Goal: Obtain resource: Download file/media

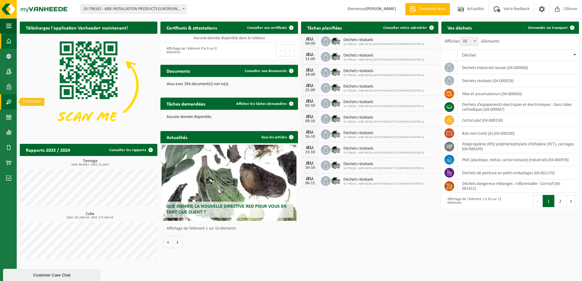
click at [9, 99] on span at bounding box center [8, 101] width 5 height 15
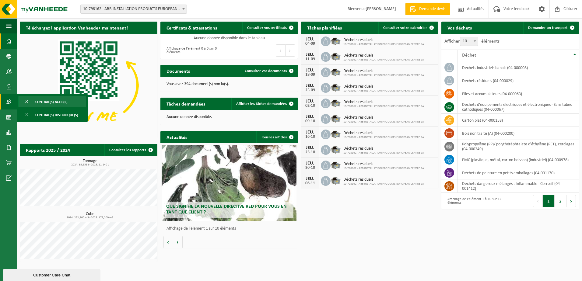
click at [60, 103] on span "Contrat(s) actif(s)" at bounding box center [51, 102] width 32 height 12
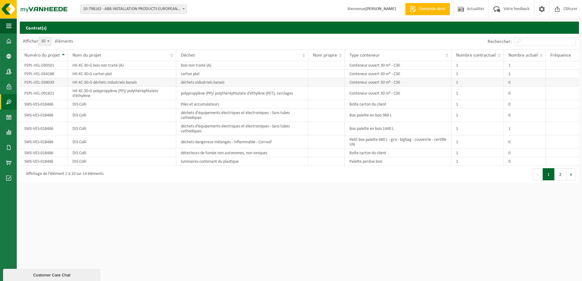
click at [47, 82] on td "P2PL-VEL-038039" at bounding box center [44, 82] width 48 height 9
click at [569, 175] on button "Suivant" at bounding box center [570, 174] width 9 height 12
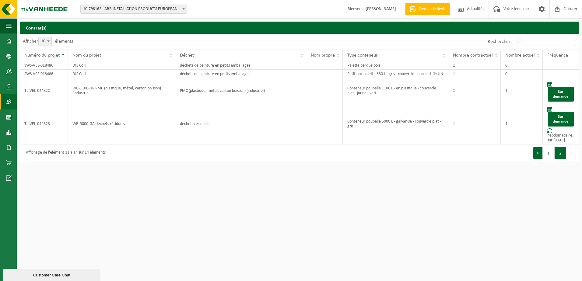
click at [540, 159] on button "Précédent" at bounding box center [538, 153] width 10 height 12
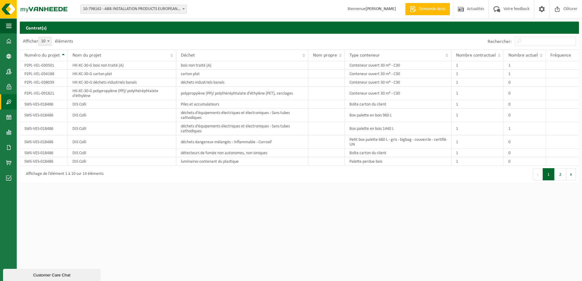
click at [49, 42] on b at bounding box center [48, 41] width 2 height 2
click at [49, 37] on select "10 25 50 100" at bounding box center [49, 37] width 18 height 0
select select "25"
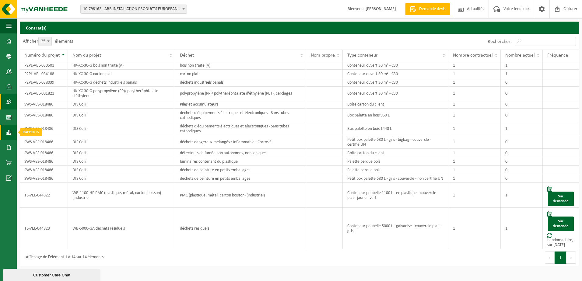
click at [9, 134] on span at bounding box center [8, 132] width 5 height 15
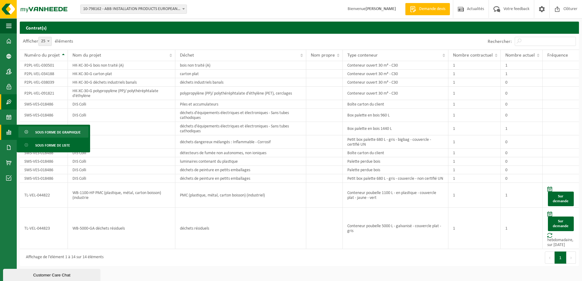
click at [52, 134] on span "Sous forme de graphique" at bounding box center [57, 133] width 45 height 12
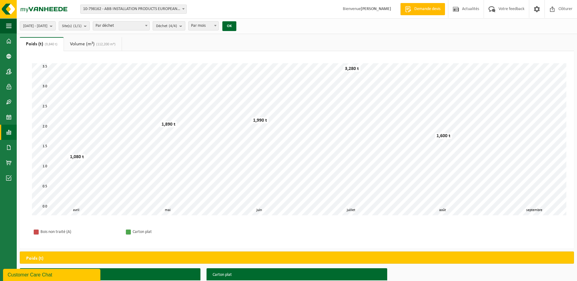
click at [185, 25] on b "submit" at bounding box center [181, 26] width 5 height 9
click at [9, 117] on span at bounding box center [8, 117] width 5 height 15
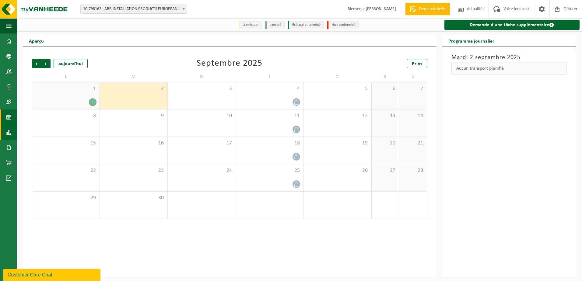
click at [9, 132] on span at bounding box center [8, 132] width 5 height 15
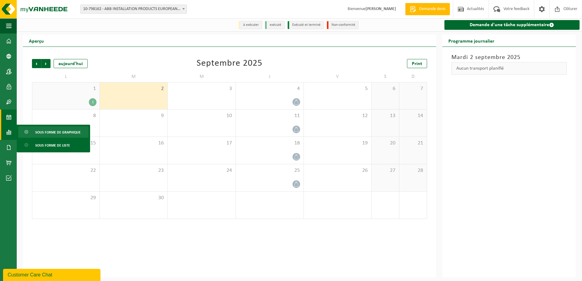
click at [76, 130] on span "Sous forme de graphique" at bounding box center [57, 133] width 45 height 12
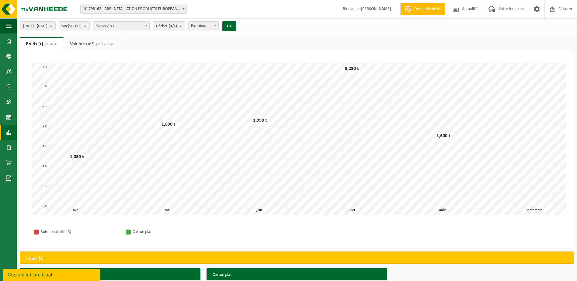
click at [149, 24] on span at bounding box center [146, 26] width 6 height 8
click at [193, 51] on div "Patientez Le téléchargement est un peu long en raison de la grande quantité de …" at bounding box center [297, 149] width 554 height 197
click at [185, 25] on b "submit" at bounding box center [181, 26] width 5 height 9
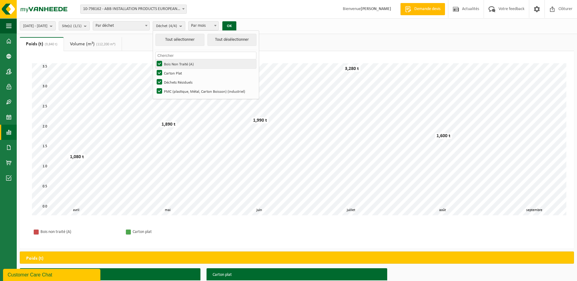
click at [178, 61] on label "Bois Non Traité (A)" at bounding box center [205, 63] width 101 height 9
click at [155, 59] on input "Bois Non Traité (A)" at bounding box center [154, 59] width 0 height 0
checkbox input "false"
click at [178, 71] on label "Carton Plat" at bounding box center [205, 72] width 101 height 9
click at [155, 68] on input "Carton Plat" at bounding box center [154, 68] width 0 height 0
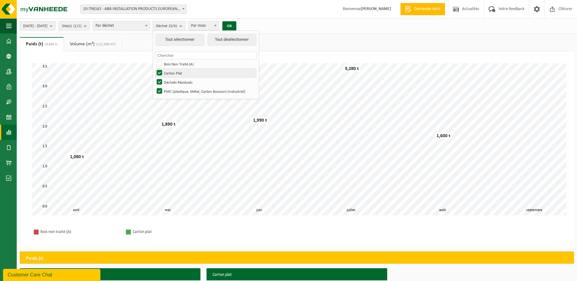
checkbox input "false"
click at [178, 82] on label "Déchets Résiduels" at bounding box center [205, 82] width 101 height 9
click at [155, 78] on input "Déchets Résiduels" at bounding box center [154, 77] width 0 height 0
checkbox input "false"
click at [236, 24] on button "OK" at bounding box center [229, 26] width 14 height 10
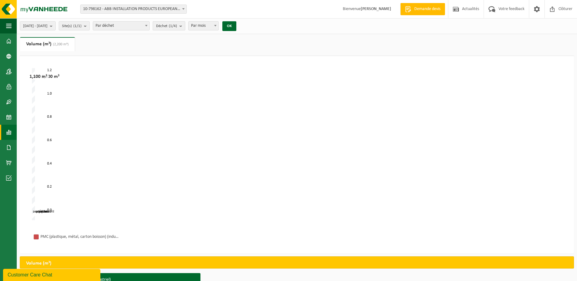
click at [185, 26] on b "submit" at bounding box center [181, 26] width 5 height 9
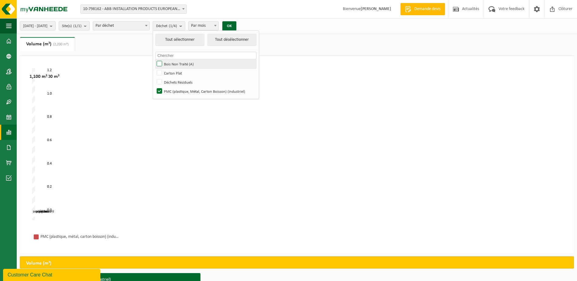
click at [181, 64] on label "Bois Non Traité (A)" at bounding box center [205, 63] width 101 height 9
click at [155, 59] on input "Bois Non Traité (A)" at bounding box center [154, 59] width 0 height 0
checkbox input "true"
click at [176, 75] on label "Carton Plat" at bounding box center [205, 72] width 101 height 9
click at [155, 68] on input "Carton Plat" at bounding box center [154, 68] width 0 height 0
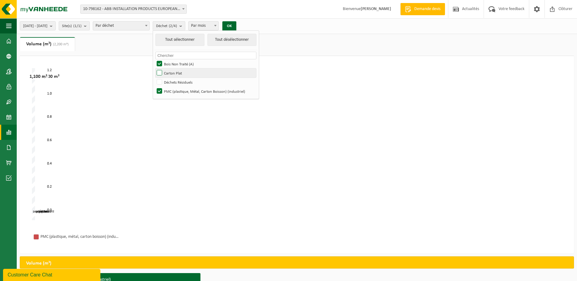
checkbox input "true"
click at [177, 83] on label "Déchets Résiduels" at bounding box center [205, 82] width 101 height 9
click at [155, 78] on input "Déchets Résiduels" at bounding box center [154, 77] width 0 height 0
checkbox input "true"
click at [236, 24] on button "OK" at bounding box center [229, 26] width 14 height 10
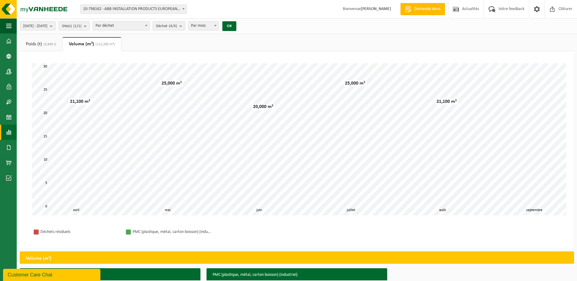
click at [45, 44] on span "(9,840 t)" at bounding box center [49, 45] width 14 height 4
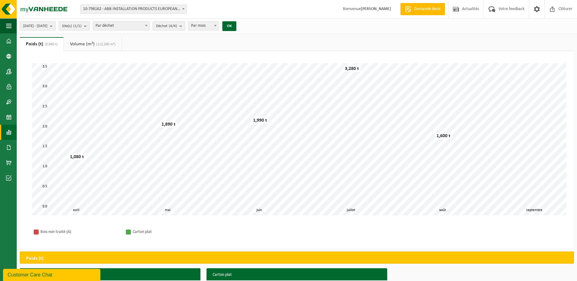
click at [82, 44] on link "Volume (m³) (112,200 m³)" at bounding box center [93, 44] width 58 height 14
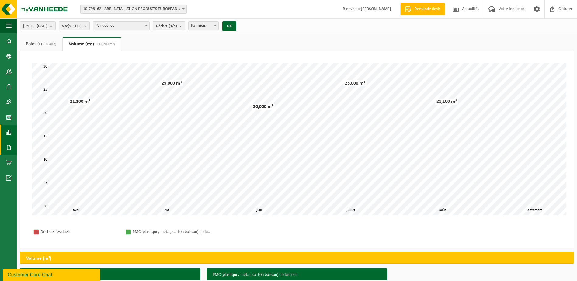
click at [9, 150] on span at bounding box center [8, 147] width 5 height 15
click at [39, 160] on span "Documents" at bounding box center [45, 161] width 20 height 12
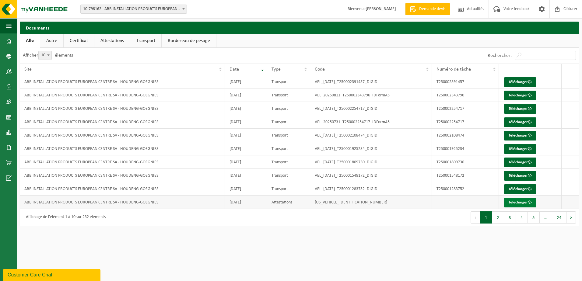
click at [515, 201] on link "Télécharger" at bounding box center [520, 203] width 32 height 10
click at [513, 81] on link "Télécharger" at bounding box center [520, 82] width 32 height 10
click at [84, 42] on link "Certificat" at bounding box center [79, 41] width 30 height 14
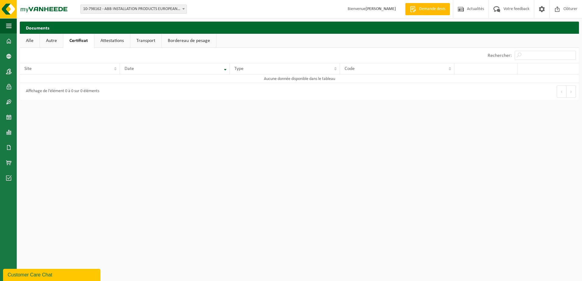
click at [172, 38] on link "Bordereau de pesage" at bounding box center [189, 41] width 54 height 14
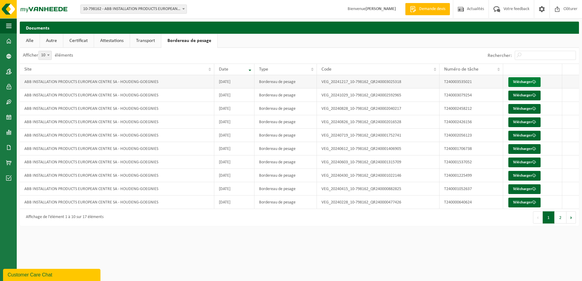
click at [524, 81] on link "Télécharger" at bounding box center [524, 82] width 32 height 10
click at [7, 28] on span "button" at bounding box center [8, 25] width 5 height 15
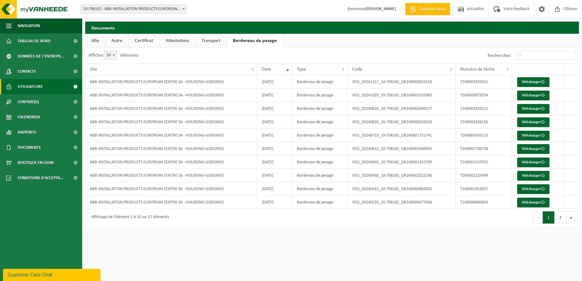
click at [27, 86] on span "Utilisateurs" at bounding box center [30, 86] width 25 height 15
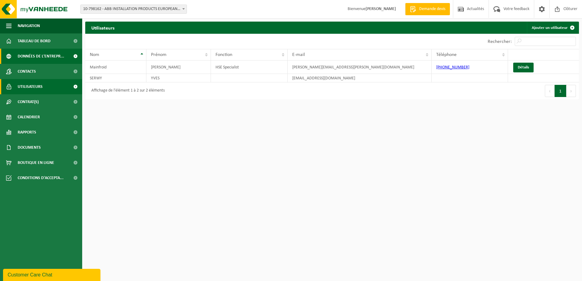
click at [34, 51] on span "Données de l'entrepr..." at bounding box center [41, 56] width 47 height 15
